Goal: Information Seeking & Learning: Learn about a topic

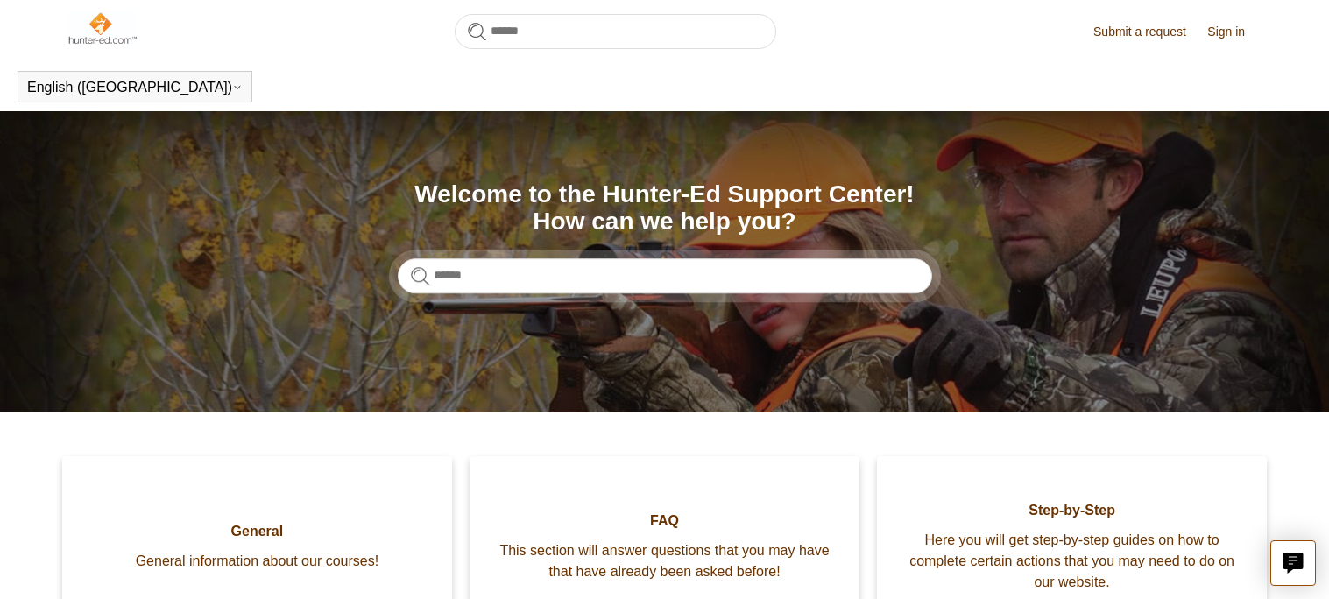
scroll to position [564, 0]
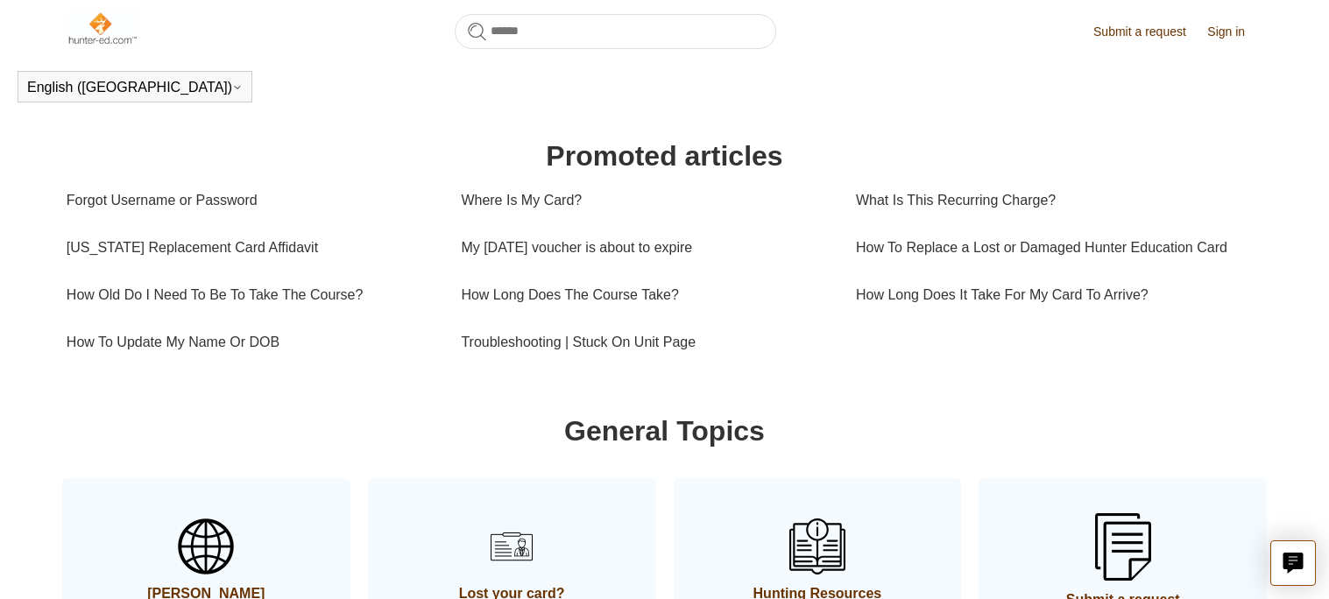
click at [1114, 28] on link "Submit a request" at bounding box center [1149, 32] width 110 height 18
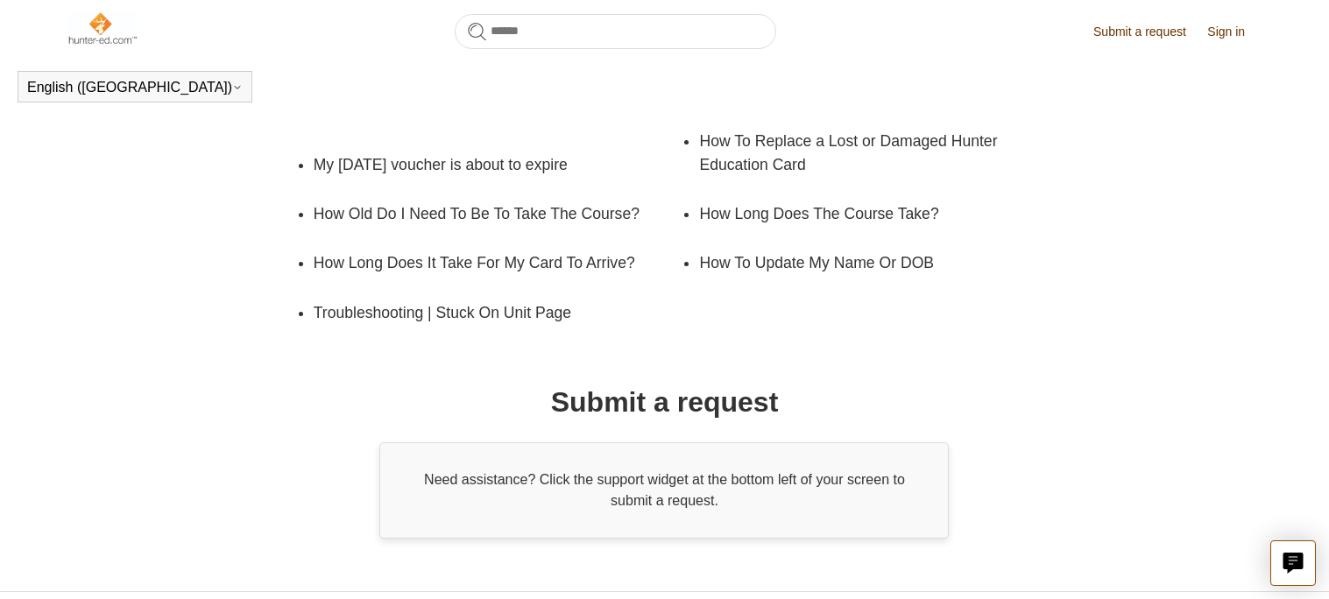
scroll to position [353, 0]
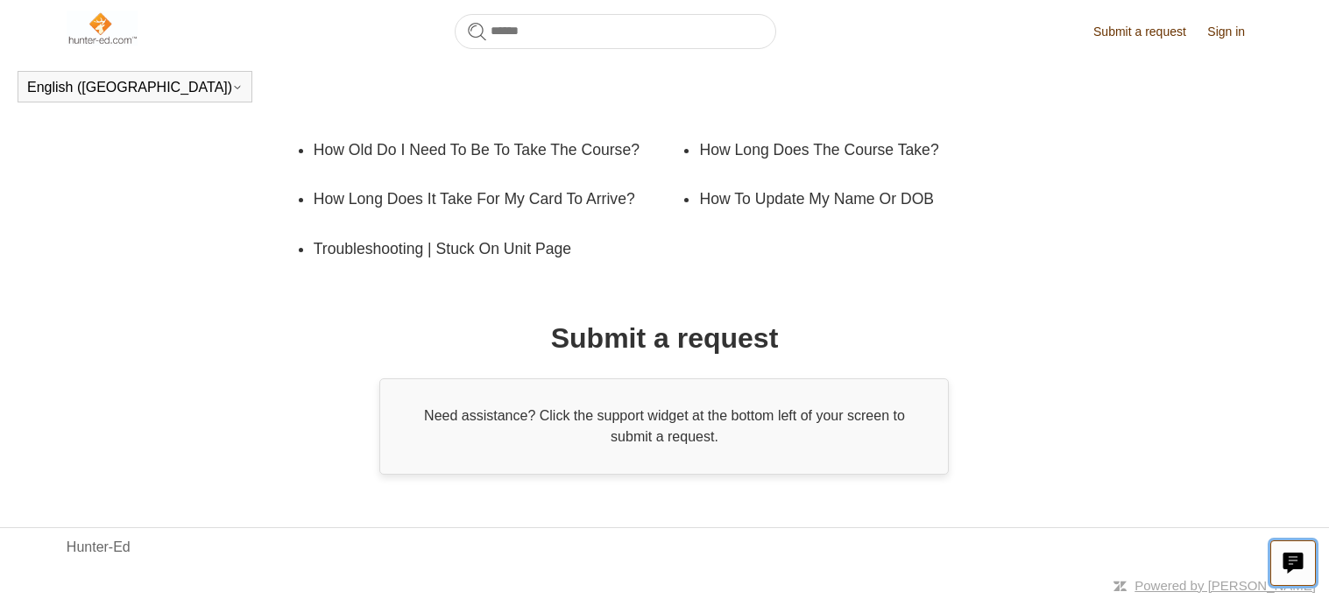
click at [1283, 559] on icon "Live chat" at bounding box center [1293, 563] width 21 height 21
click at [904, 107] on header "English (US) Español Français" at bounding box center [664, 86] width 1329 height 49
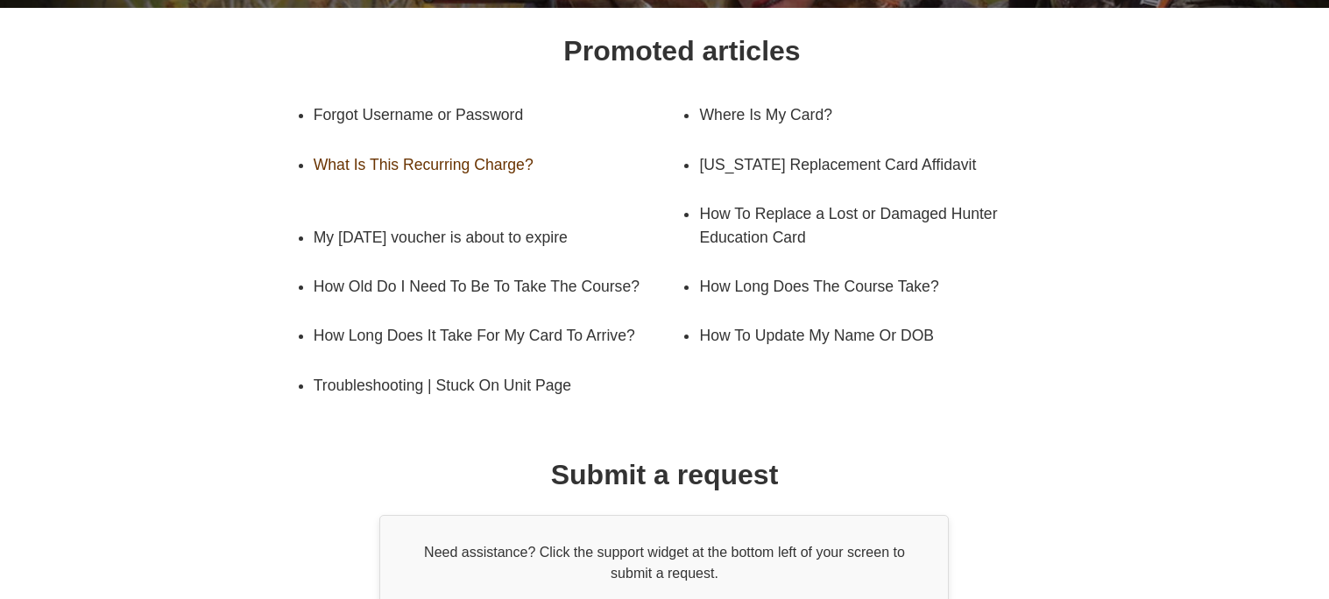
scroll to position [248, 0]
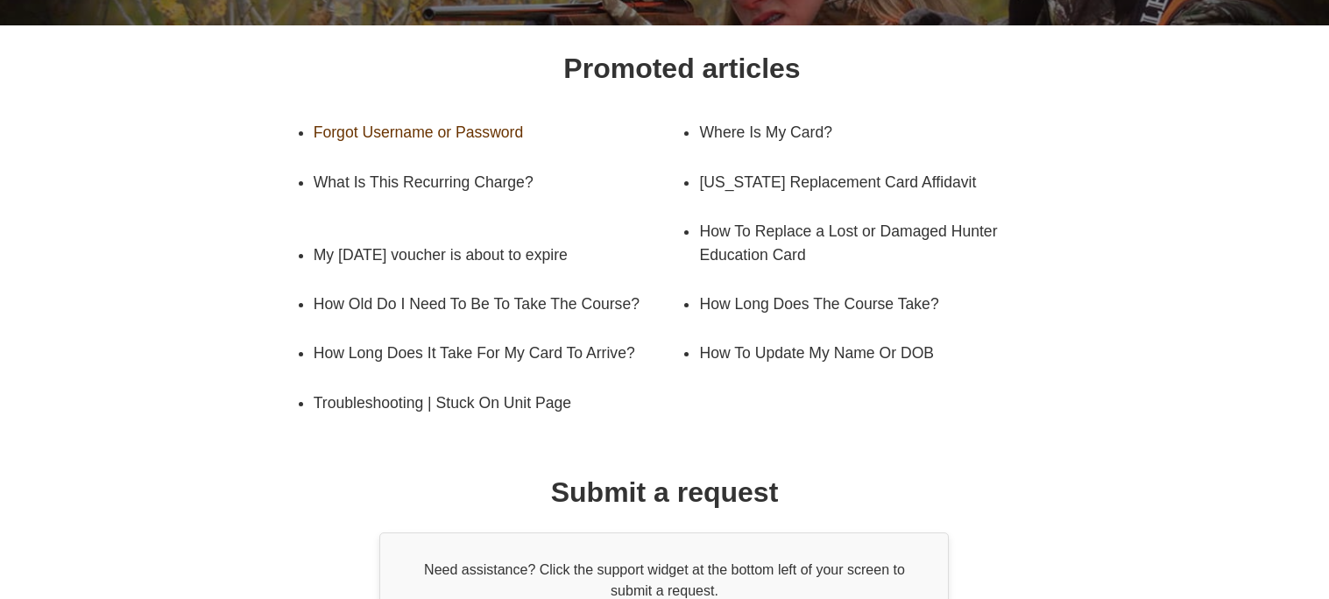
click at [468, 124] on link "Forgot Username or Password" at bounding box center [485, 132] width 343 height 49
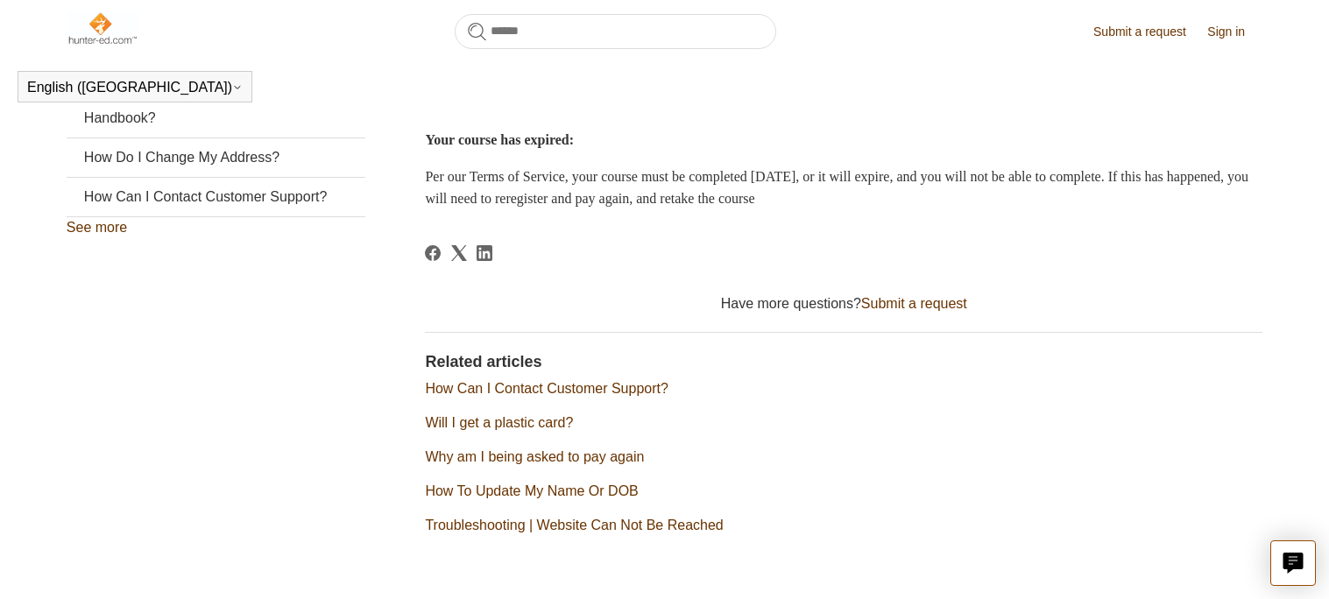
scroll to position [555, 0]
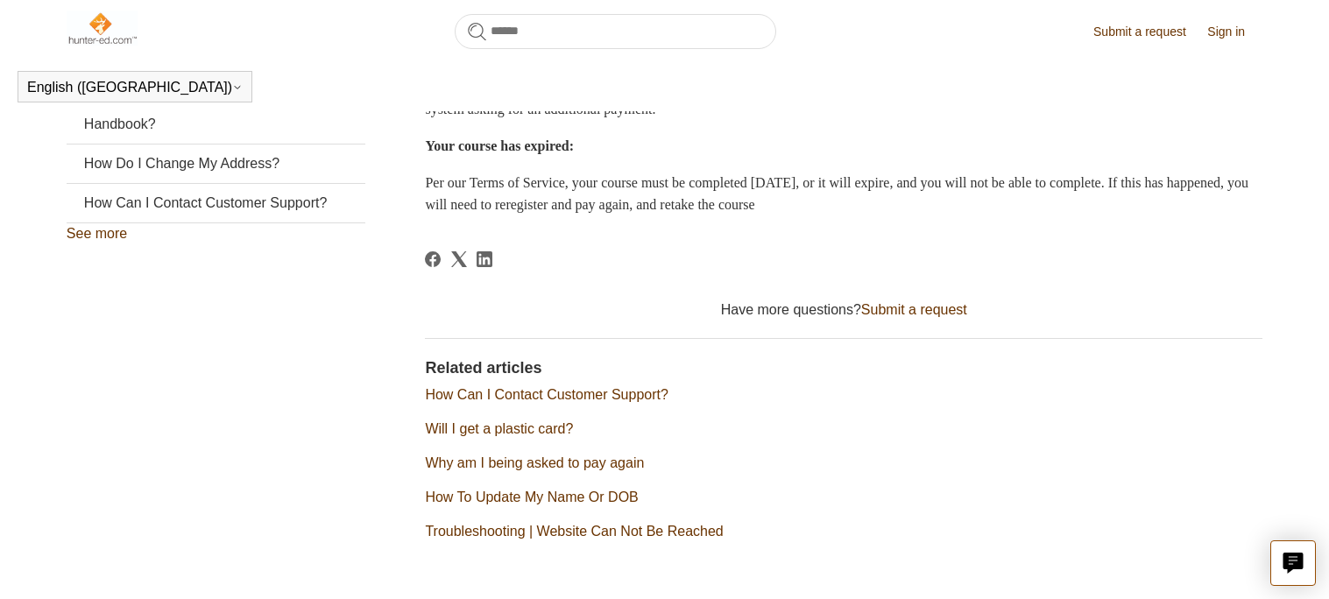
click at [529, 398] on link "How Can I Contact Customer Support?" at bounding box center [546, 394] width 243 height 15
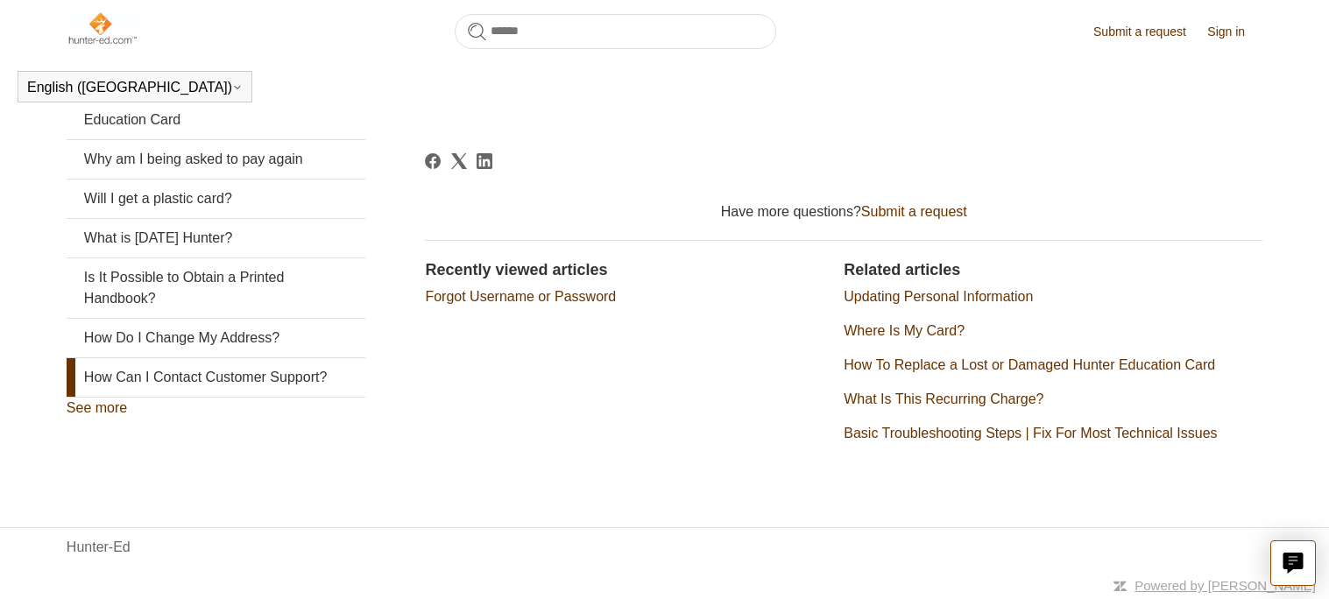
scroll to position [382, 0]
click at [583, 289] on link "Forgot Username or Password" at bounding box center [520, 295] width 191 height 15
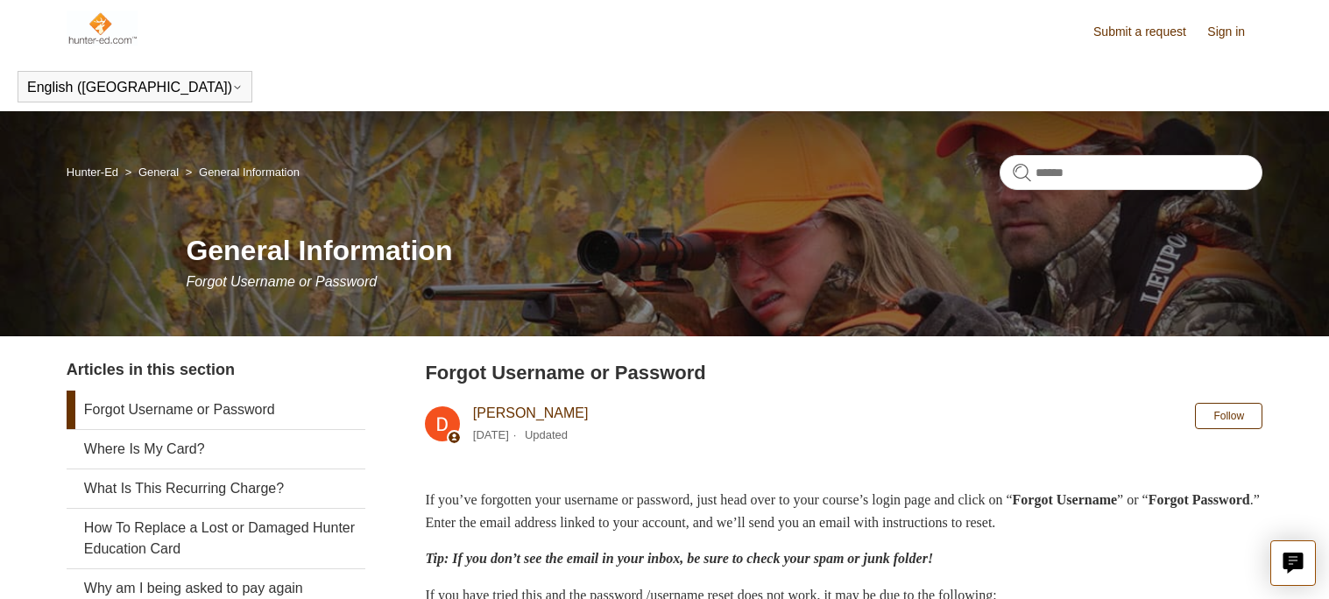
click at [1224, 24] on link "Sign in" at bounding box center [1235, 32] width 55 height 18
click at [1207, 33] on span "[PERSON_NAME]" at bounding box center [1191, 30] width 116 height 15
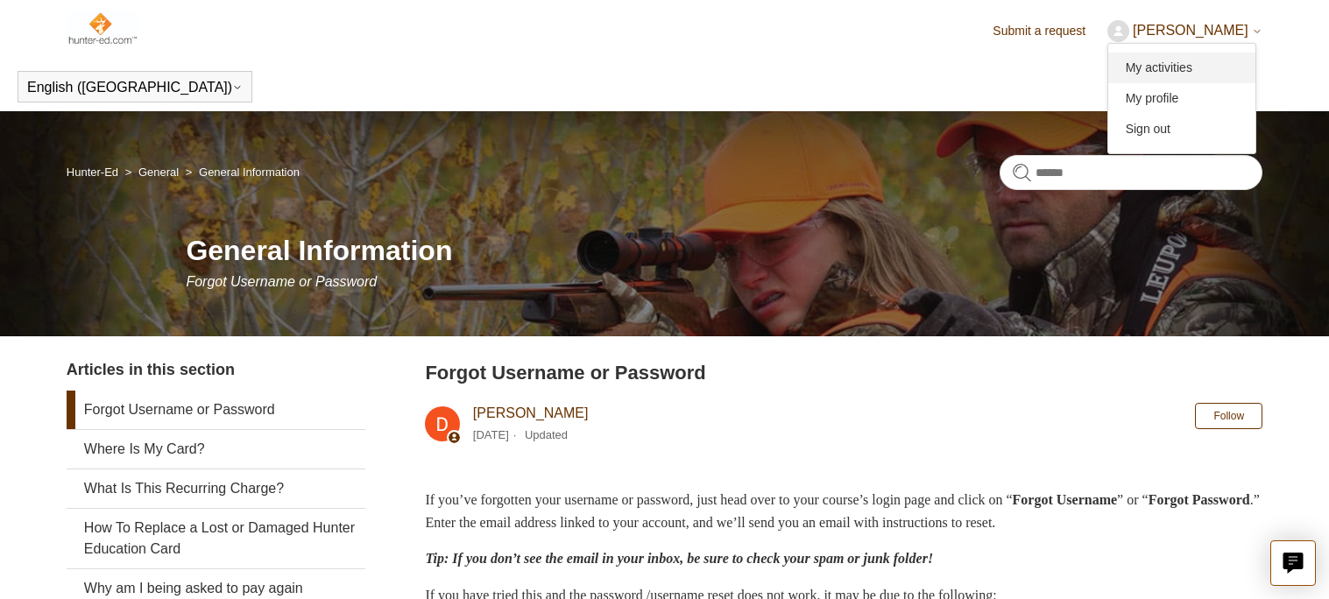
click at [1191, 67] on link "My activities" at bounding box center [1182, 68] width 147 height 31
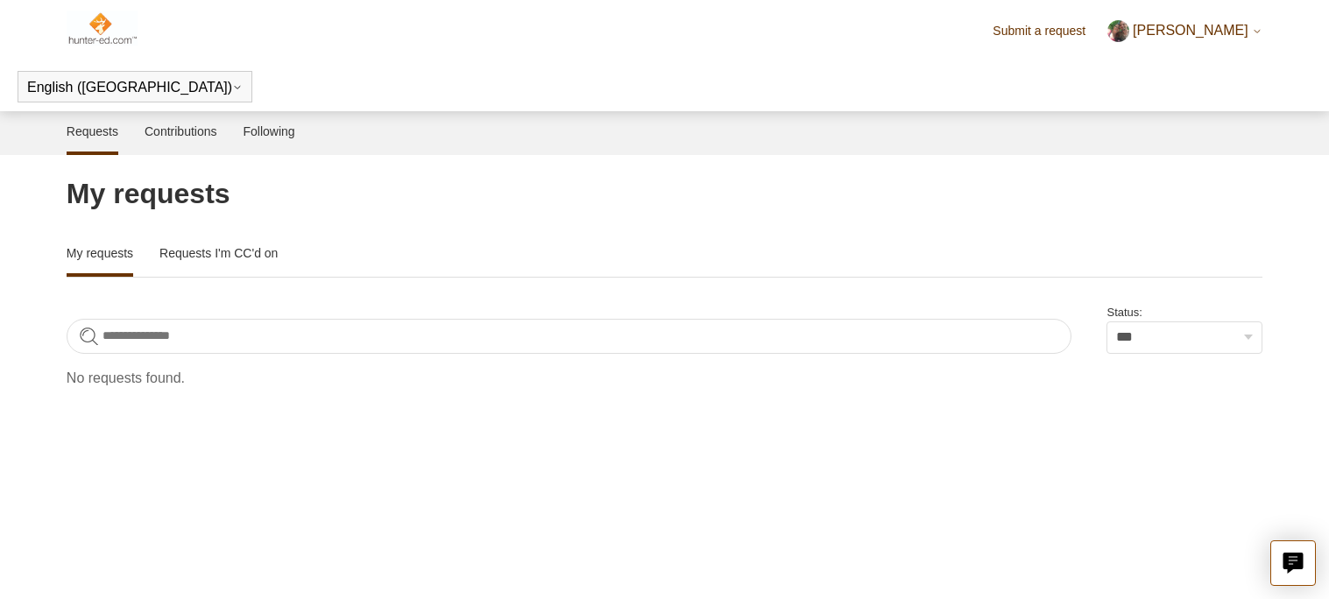
click at [1174, 30] on span "[PERSON_NAME]" at bounding box center [1191, 30] width 116 height 15
click at [1172, 96] on link "My profile" at bounding box center [1182, 98] width 147 height 31
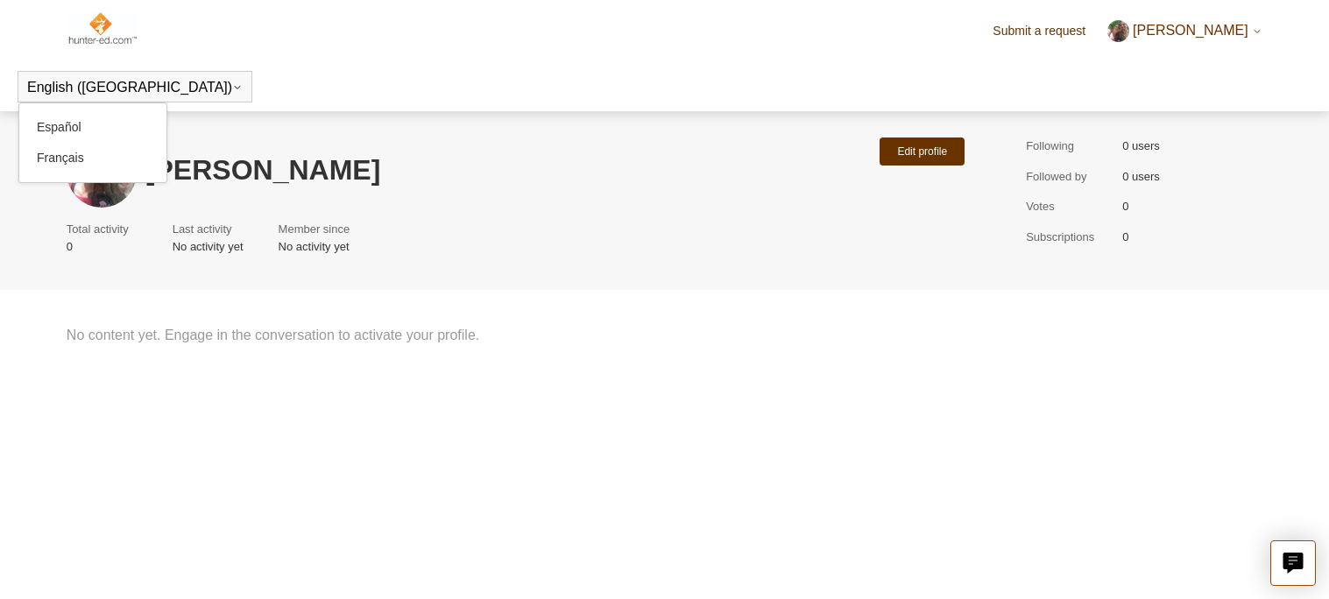
click at [90, 81] on button "English ([GEOGRAPHIC_DATA])" at bounding box center [135, 88] width 216 height 16
click at [223, 75] on header "English (US) Español Français" at bounding box center [664, 86] width 1329 height 49
click at [102, 26] on img at bounding box center [102, 28] width 71 height 35
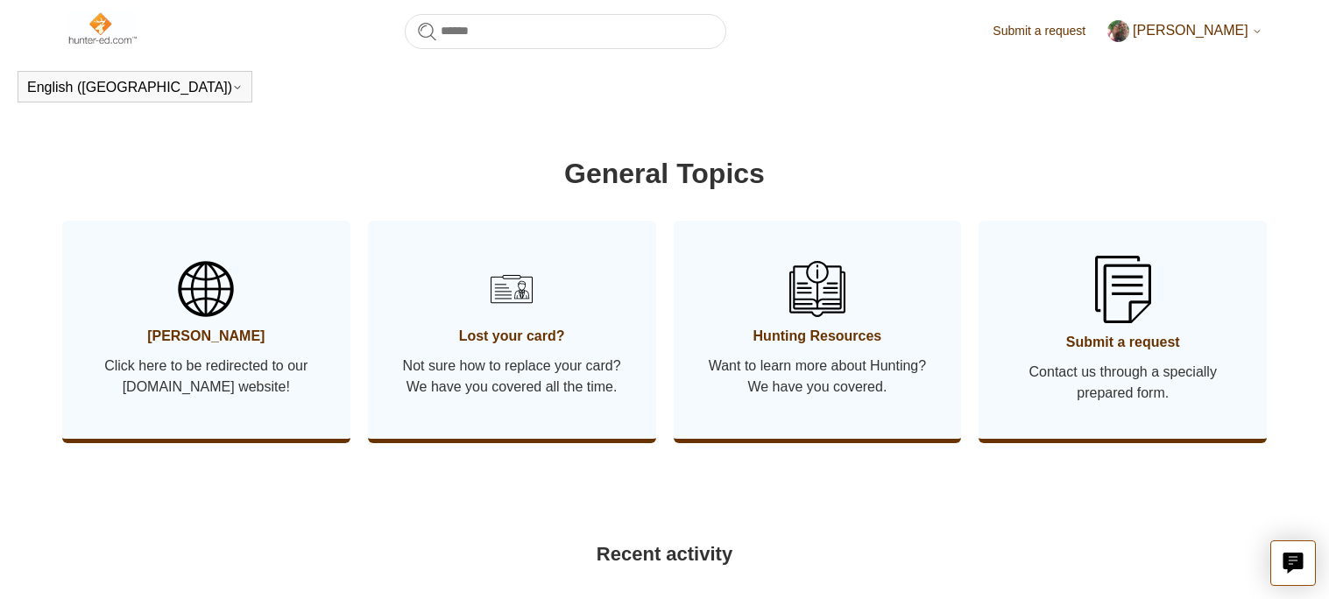
scroll to position [840, 0]
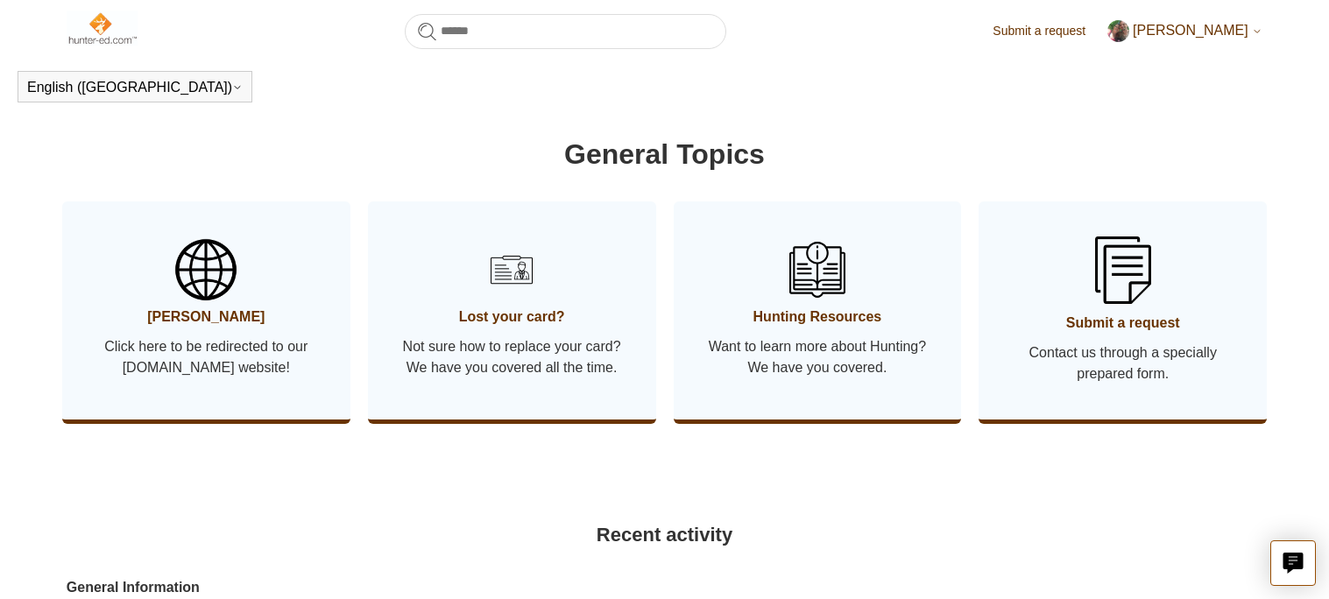
click at [205, 287] on img at bounding box center [205, 269] width 61 height 61
